Goal: Task Accomplishment & Management: Use online tool/utility

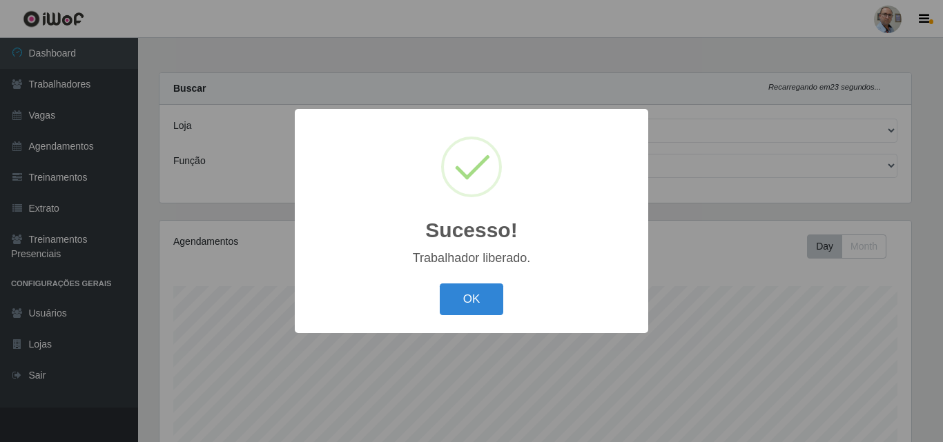
select select "251"
select select "107"
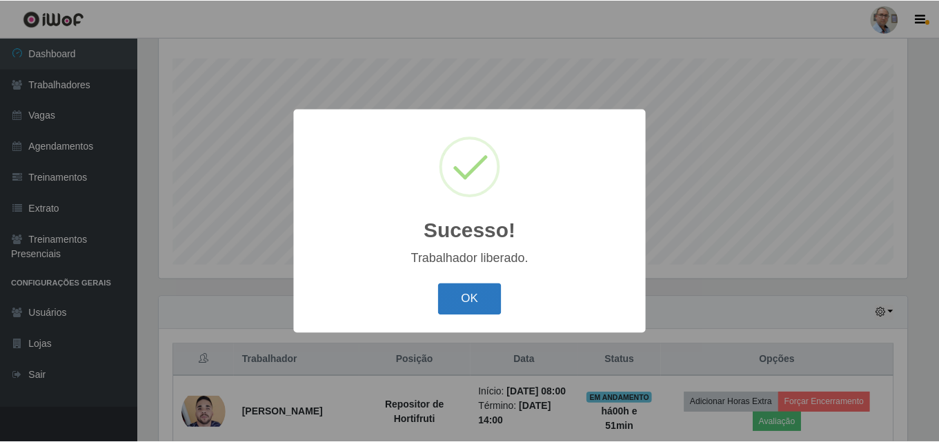
scroll to position [286, 752]
click at [487, 294] on button "OK" at bounding box center [472, 300] width 64 height 32
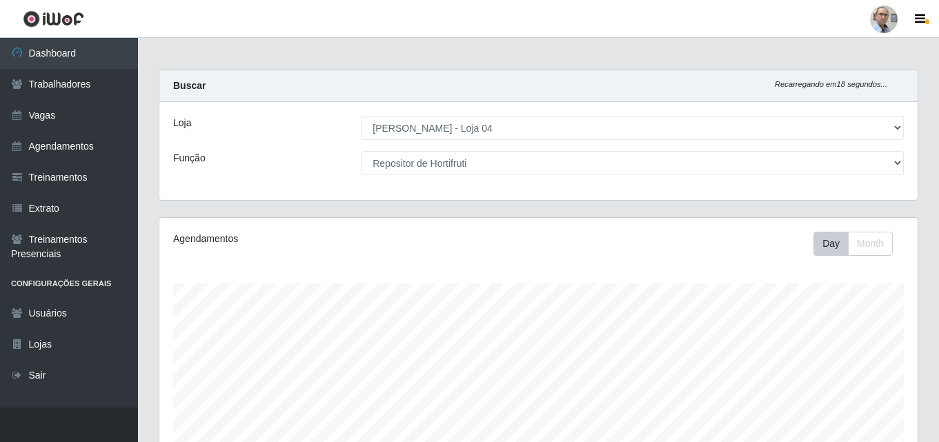
scroll to position [0, 0]
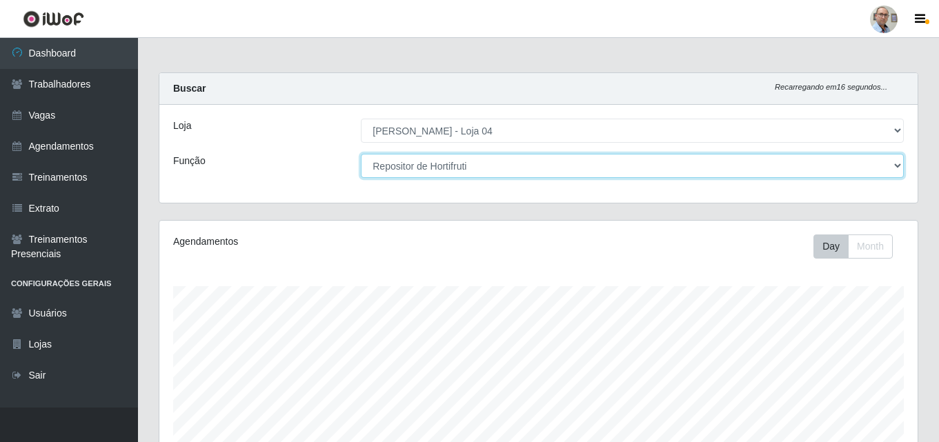
click at [835, 169] on select "[Selecione...] ASG ASG + ASG ++ Auxiliar de Depósito Auxiliar de Depósito + Aux…" at bounding box center [632, 166] width 543 height 24
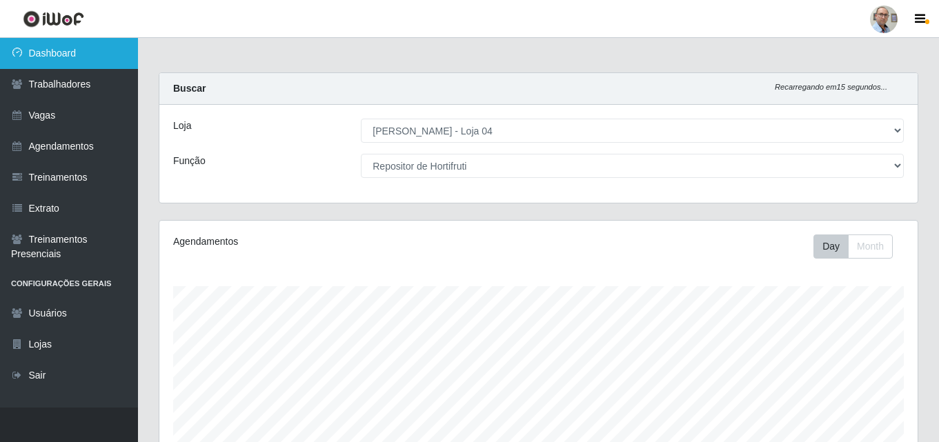
click at [66, 48] on link "Dashboard" at bounding box center [69, 53] width 138 height 31
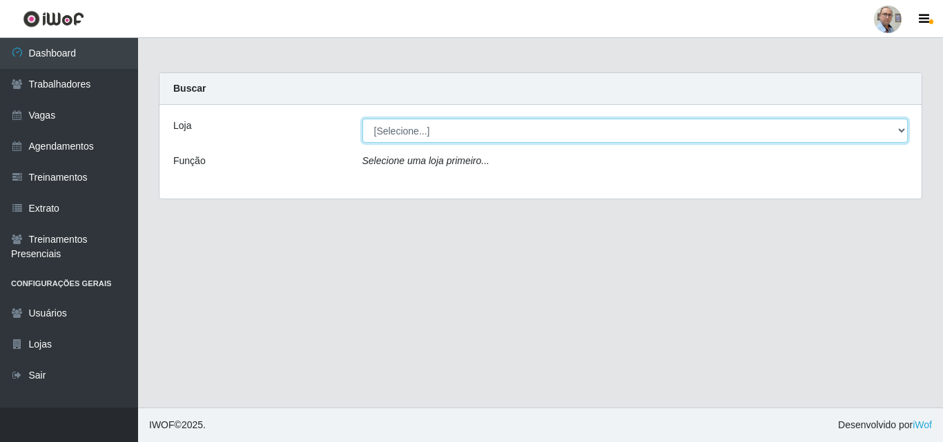
click at [436, 135] on select "[Selecione...] Mar Vermelho - Loja 04" at bounding box center [635, 131] width 546 height 24
select select "251"
click at [362, 119] on select "[Selecione...] Mar Vermelho - Loja 04" at bounding box center [635, 131] width 546 height 24
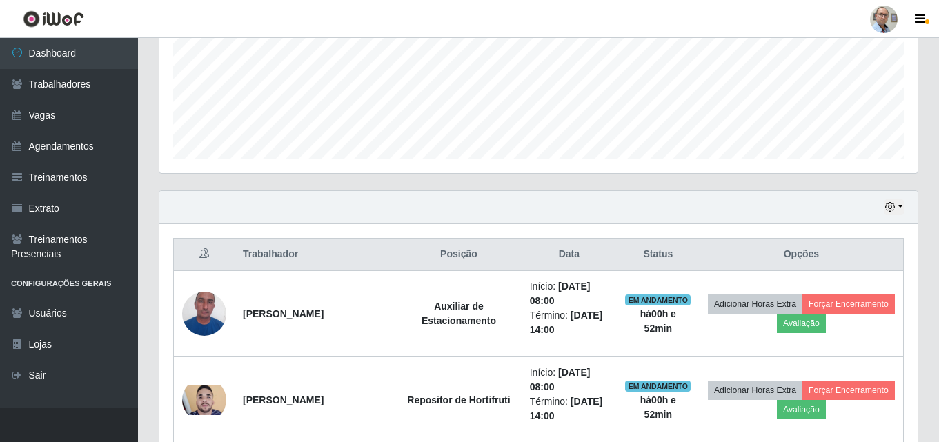
scroll to position [414, 0]
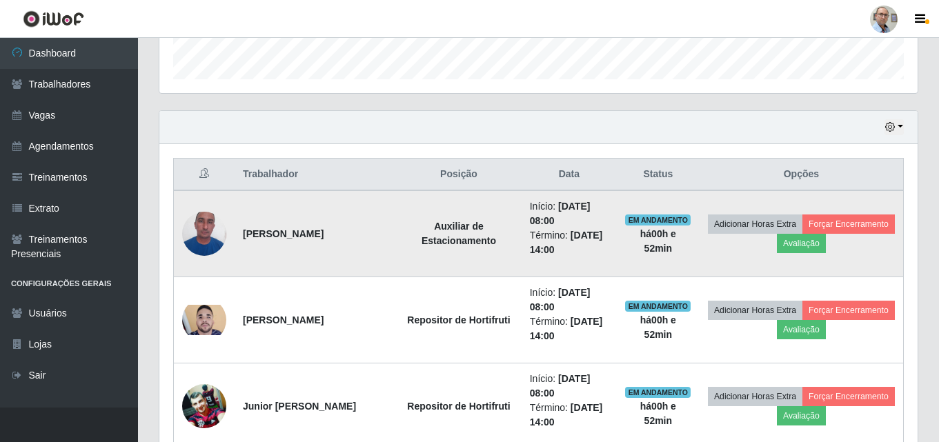
click at [204, 238] on img at bounding box center [204, 233] width 44 height 59
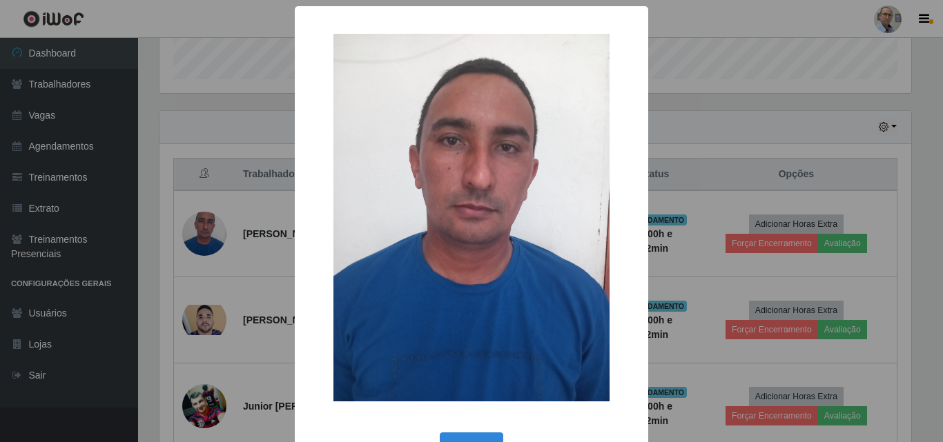
click at [821, 141] on div "× OK Cancel" at bounding box center [471, 221] width 943 height 442
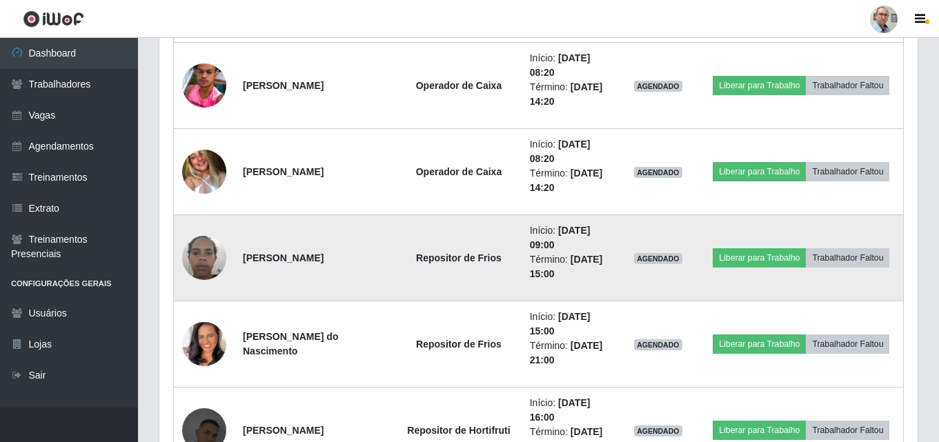
scroll to position [1794, 0]
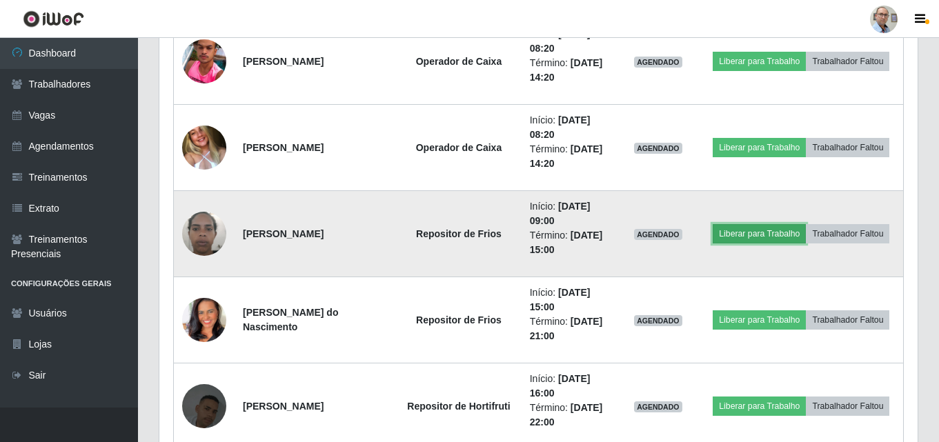
click at [758, 231] on button "Liberar para Trabalho" at bounding box center [759, 233] width 93 height 19
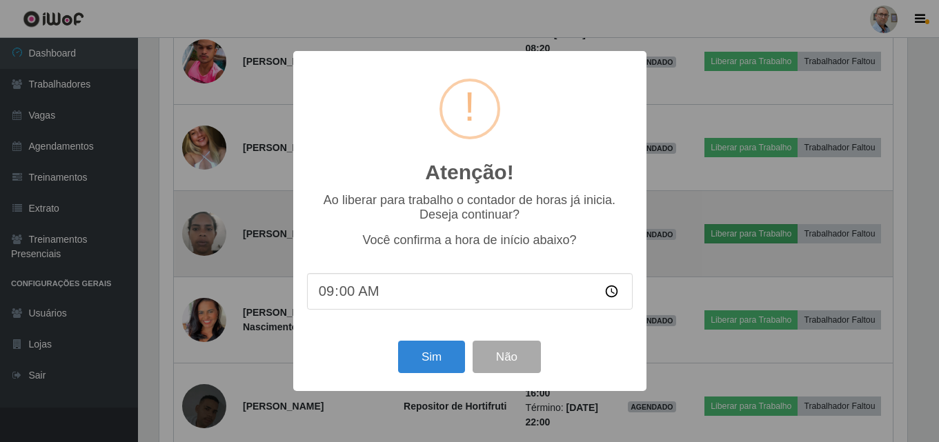
scroll to position [286, 752]
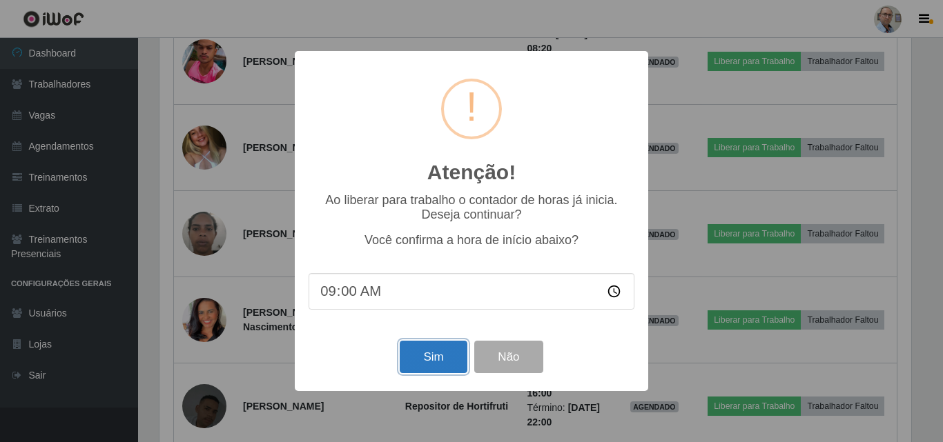
click at [447, 362] on button "Sim" at bounding box center [433, 357] width 67 height 32
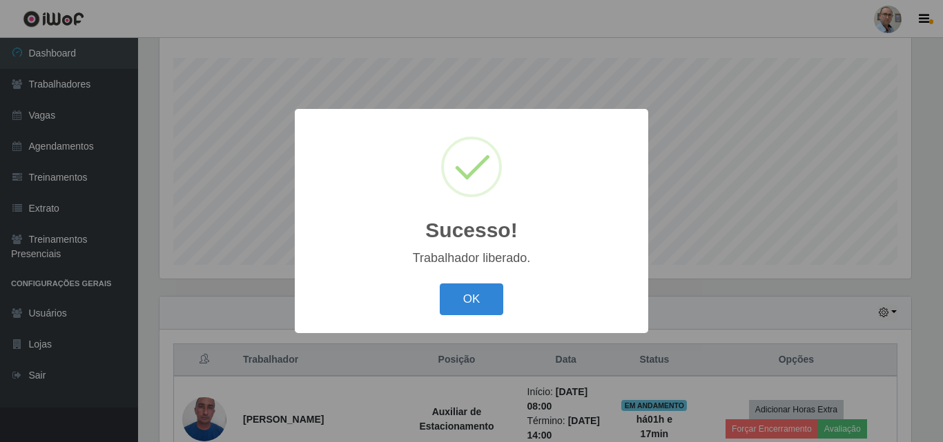
click at [440, 284] on button "OK" at bounding box center [472, 300] width 64 height 32
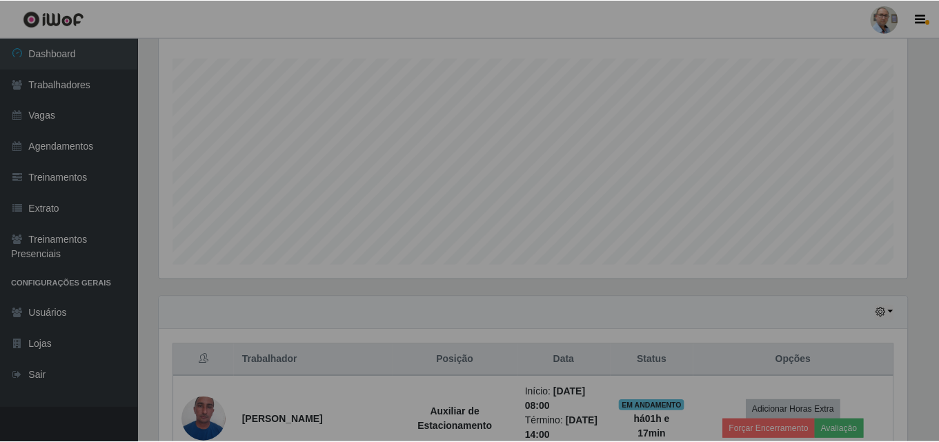
scroll to position [286, 759]
